Goal: Task Accomplishment & Management: Manage account settings

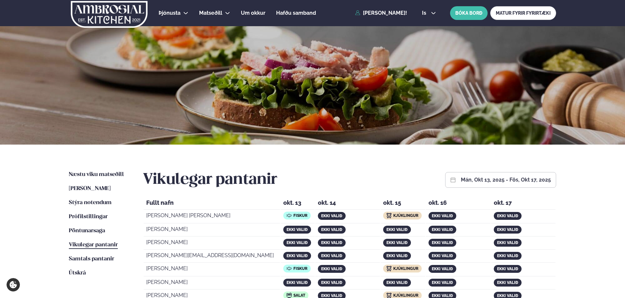
scroll to position [163, 0]
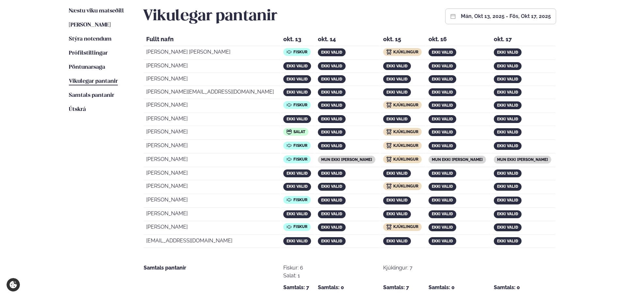
click at [56, 121] on div "Næstu [PERSON_NAME] matseðill Næsta vika [PERSON_NAME] matseðill Þessa [PERSON_…" at bounding box center [312, 148] width 527 height 334
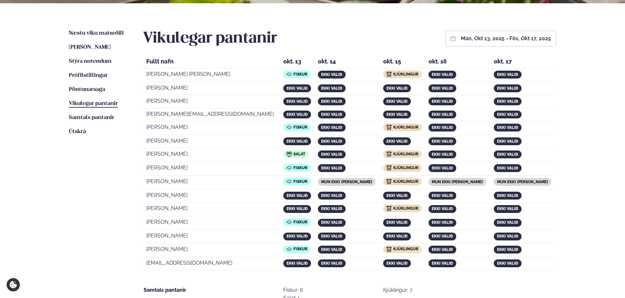
scroll to position [131, 0]
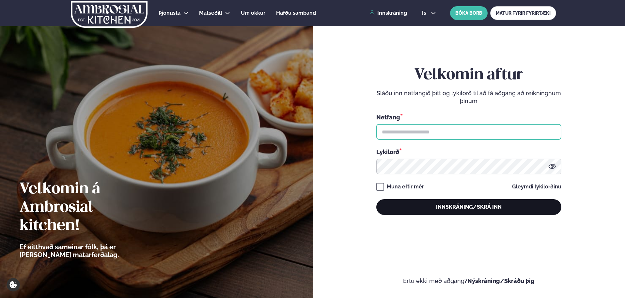
type input "**********"
click at [466, 207] on button "Innskráning/Skrá inn" at bounding box center [469, 207] width 185 height 16
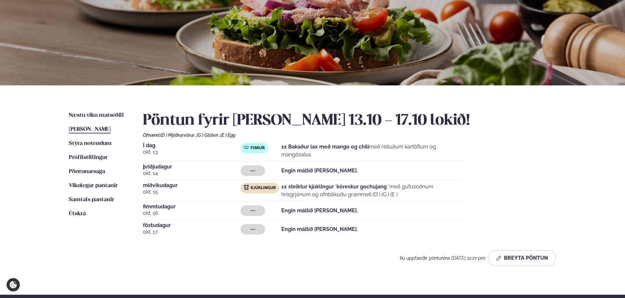
scroll to position [57, 0]
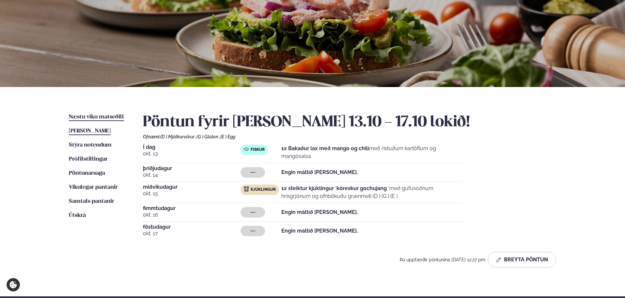
click at [105, 115] on span "Næstu viku matseðill" at bounding box center [96, 117] width 55 height 6
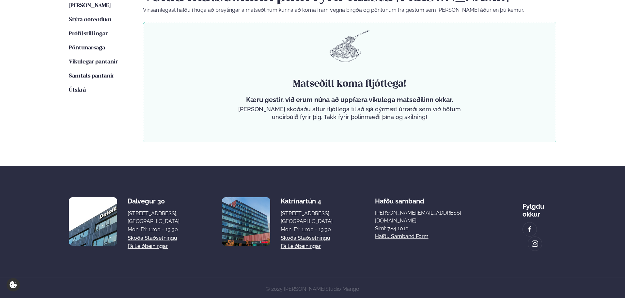
scroll to position [183, 0]
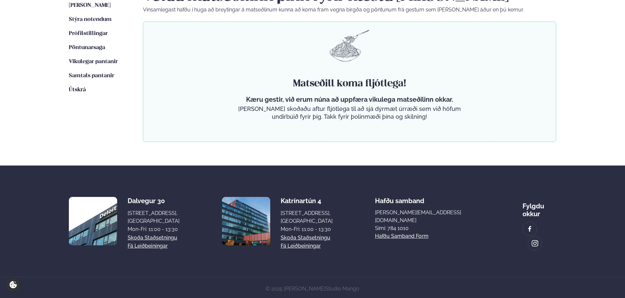
click at [92, 57] on ul "Næstu viku matseðill Næsta vika Þessa viku matseðill Þessa viku Stýra notendum …" at bounding box center [99, 65] width 61 height 154
click at [88, 61] on span "Vikulegar pantanir" at bounding box center [93, 62] width 49 height 6
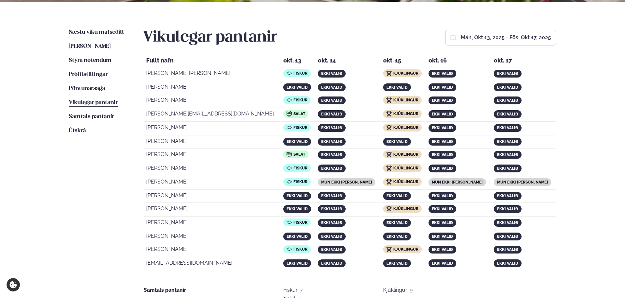
scroll to position [131, 0]
